Goal: Task Accomplishment & Management: Use online tool/utility

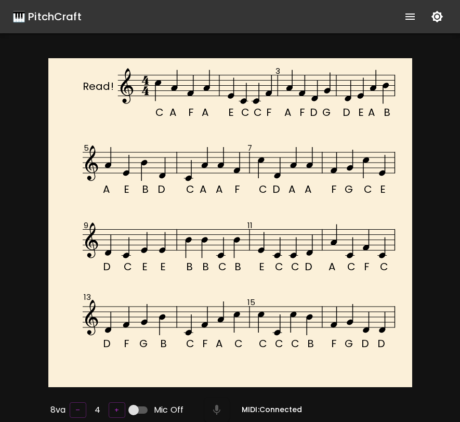
click at [405, 18] on icon "show more" at bounding box center [410, 16] width 12 height 12
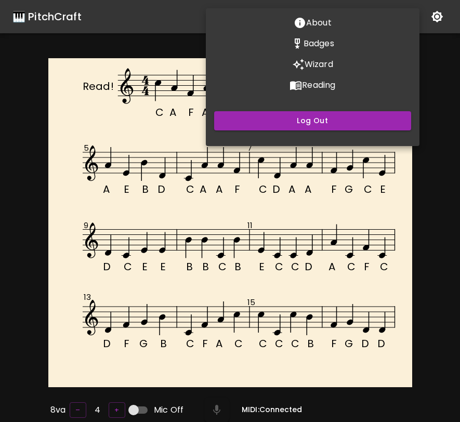
click at [327, 69] on p "Wizard" at bounding box center [319, 64] width 29 height 12
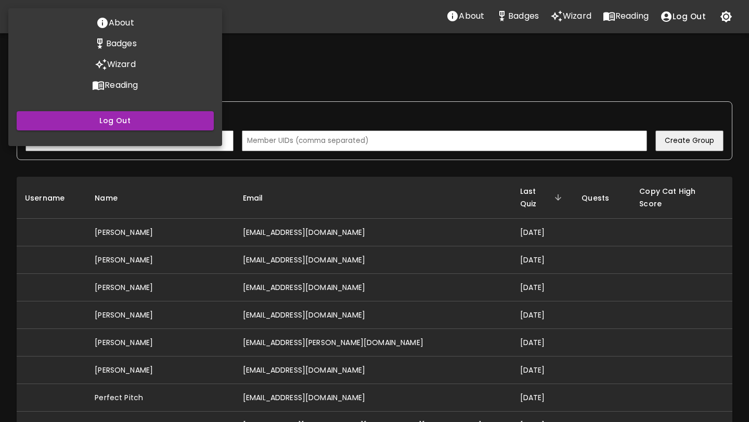
click at [361, 218] on div at bounding box center [374, 211] width 749 height 422
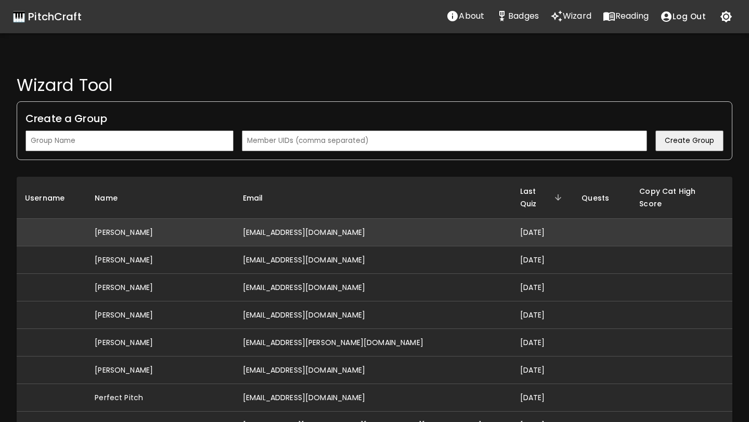
click at [354, 222] on td "[EMAIL_ADDRESS][DOMAIN_NAME]" at bounding box center [373, 233] width 277 height 28
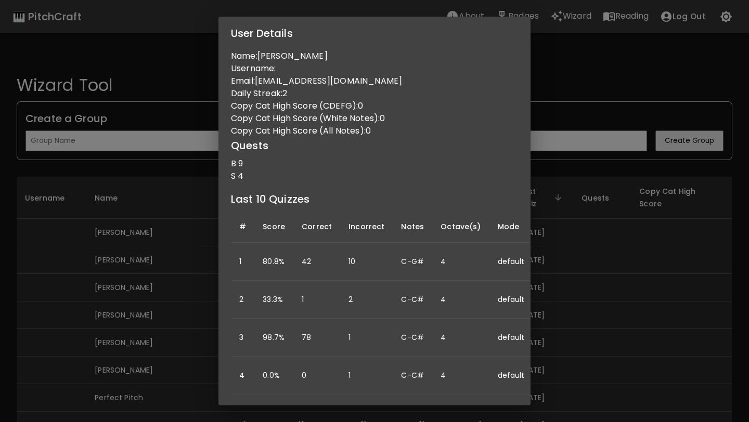
click at [460, 282] on div "User Details Name: [PERSON_NAME] Username: Email: [EMAIL_ADDRESS][DOMAIN_NAME] …" at bounding box center [374, 211] width 749 height 422
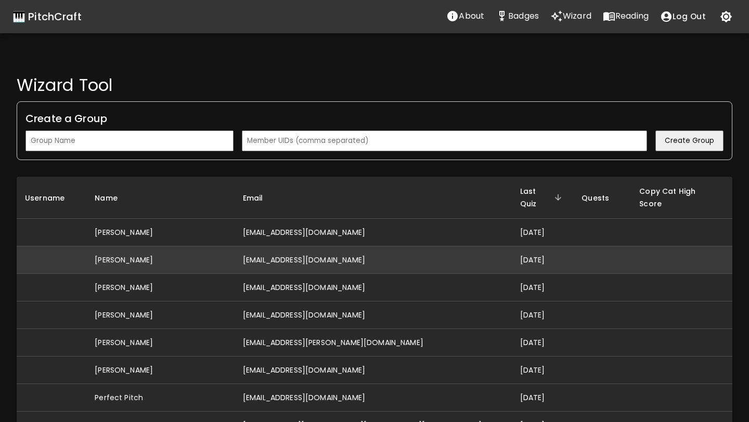
click at [417, 251] on td "[EMAIL_ADDRESS][DOMAIN_NAME]" at bounding box center [373, 261] width 277 height 28
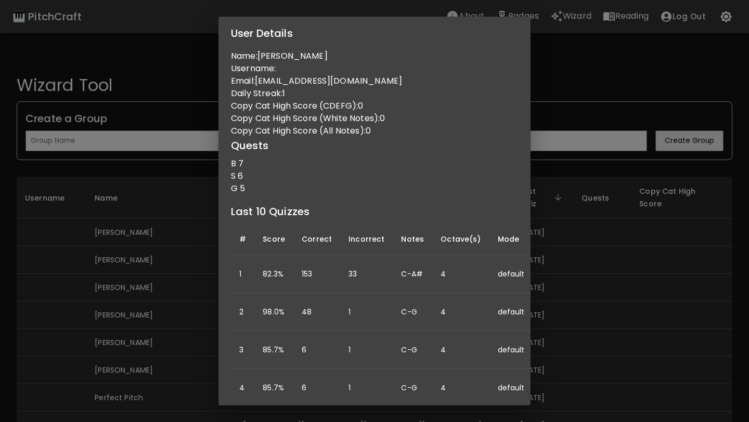
click at [460, 296] on div "User Details Name: [PERSON_NAME] Username: Email: [EMAIL_ADDRESS][DOMAIN_NAME] …" at bounding box center [374, 211] width 749 height 422
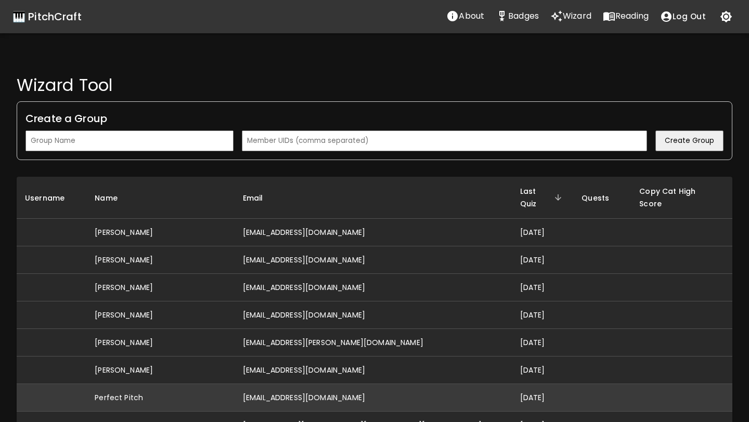
click at [392, 384] on td "[EMAIL_ADDRESS][DOMAIN_NAME]" at bounding box center [373, 398] width 277 height 28
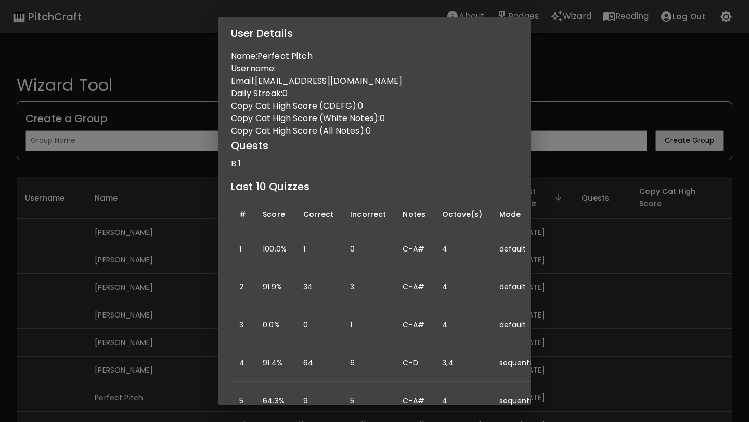
click at [460, 281] on div "User Details Name: Perfect Pitch Username: Email: [EMAIL_ADDRESS][DOMAIN_NAME] …" at bounding box center [374, 211] width 749 height 422
